Goal: Information Seeking & Learning: Learn about a topic

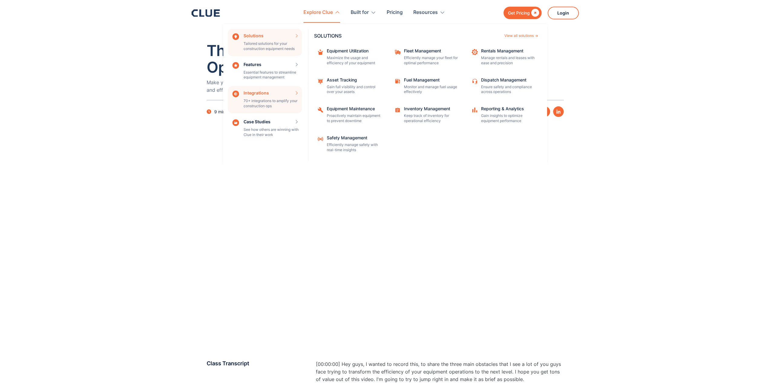
click at [283, 100] on div "Integrations 70+ integrations to amplify your construction ops INTEGRATIONS Vie…" at bounding box center [265, 99] width 74 height 27
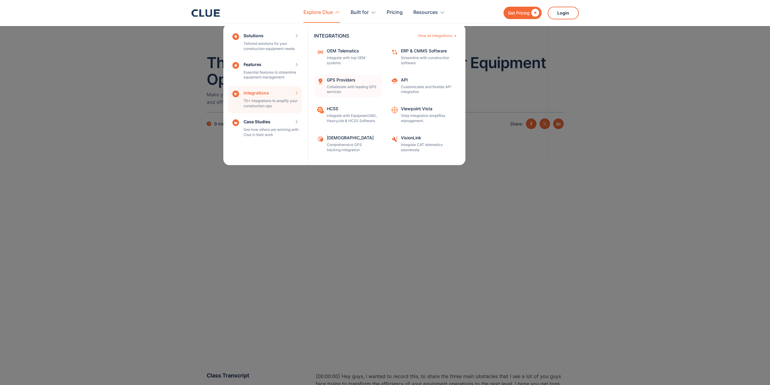
click at [348, 86] on p "Collaborate with leading GPS services" at bounding box center [352, 89] width 51 height 10
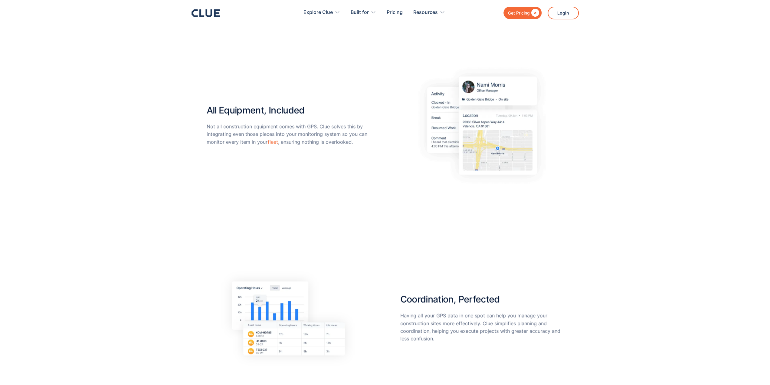
scroll to position [1145, 0]
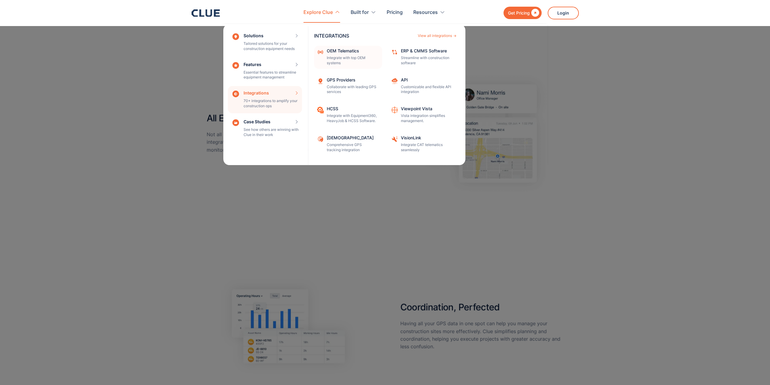
click at [344, 49] on div "OEM Telematics" at bounding box center [352, 51] width 51 height 4
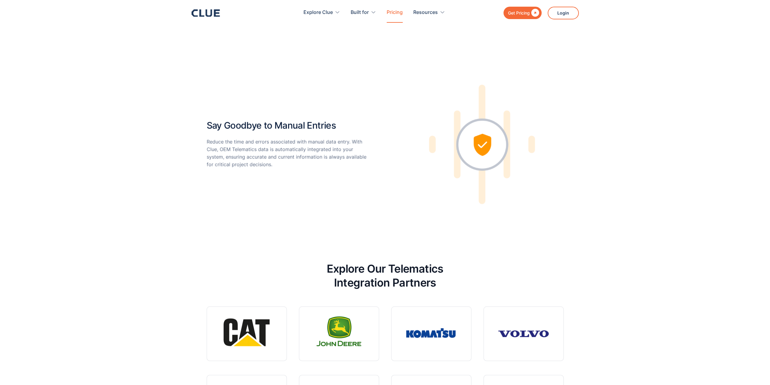
scroll to position [1334, 0]
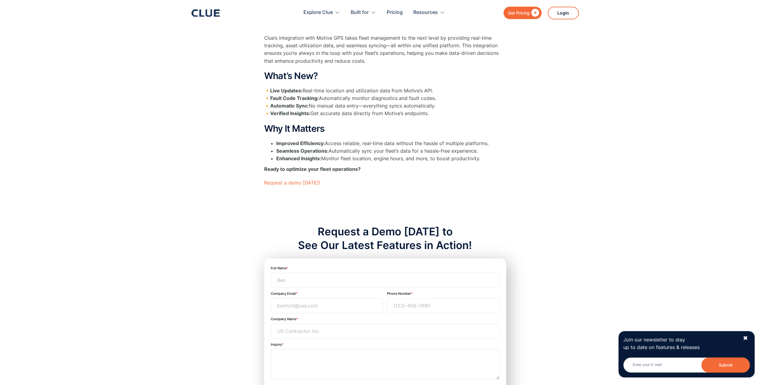
scroll to position [40, 0]
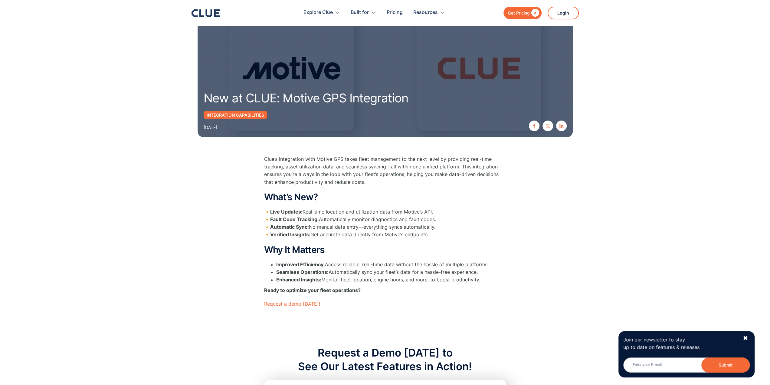
drag, startPoint x: 344, startPoint y: 186, endPoint x: 618, endPoint y: 276, distance: 288.3
click at [629, 261] on div "Clue’s integration with Motive GPS takes fleet management to the next level by …" at bounding box center [385, 373] width 770 height 461
